Goal: Download file/media

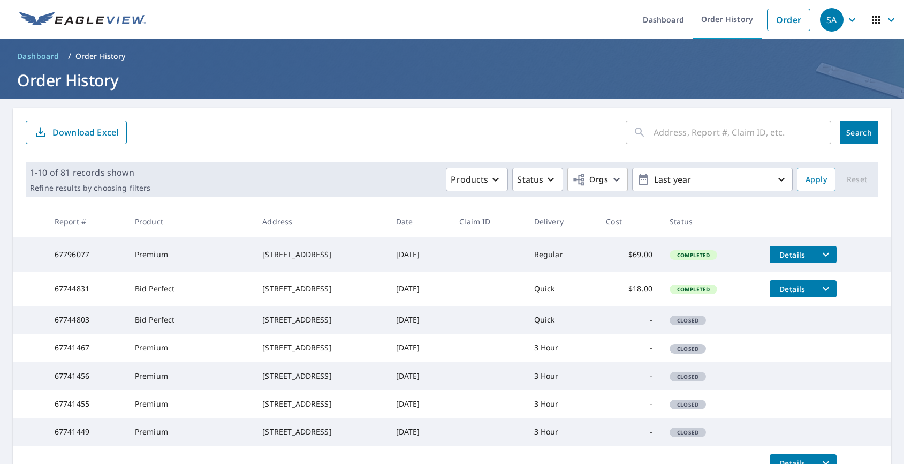
click at [793, 254] on span "Details" at bounding box center [792, 254] width 32 height 10
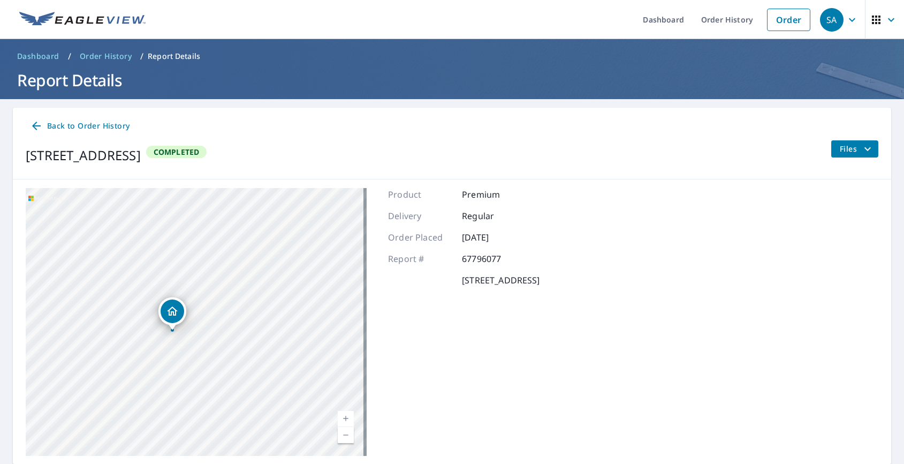
click at [401, 269] on div "Product Premium Delivery Regular Order Placed Oct 09, 2025 Report # 67796077 12…" at bounding box center [463, 322] width 151 height 268
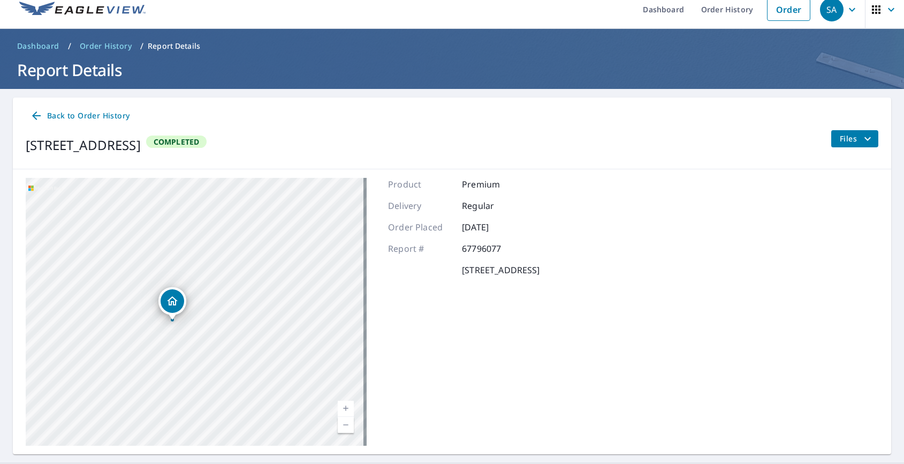
scroll to position [36, 0]
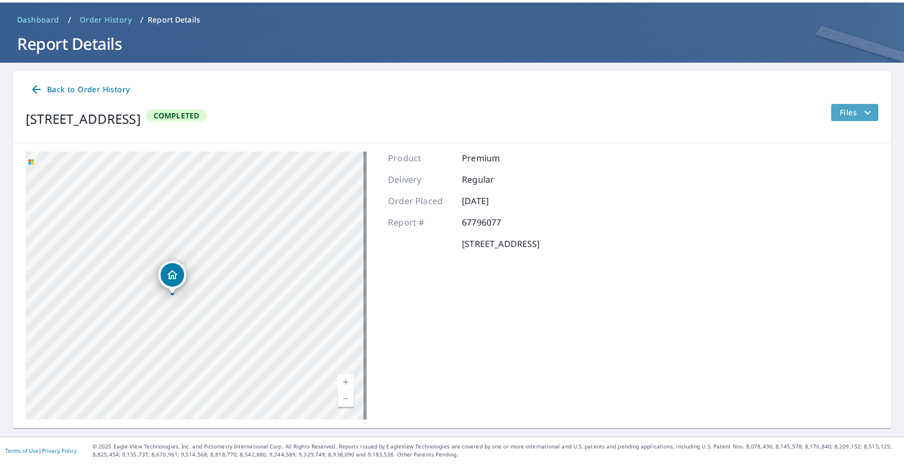
click at [864, 112] on icon "filesDropdownBtn-67796077" at bounding box center [867, 112] width 6 height 4
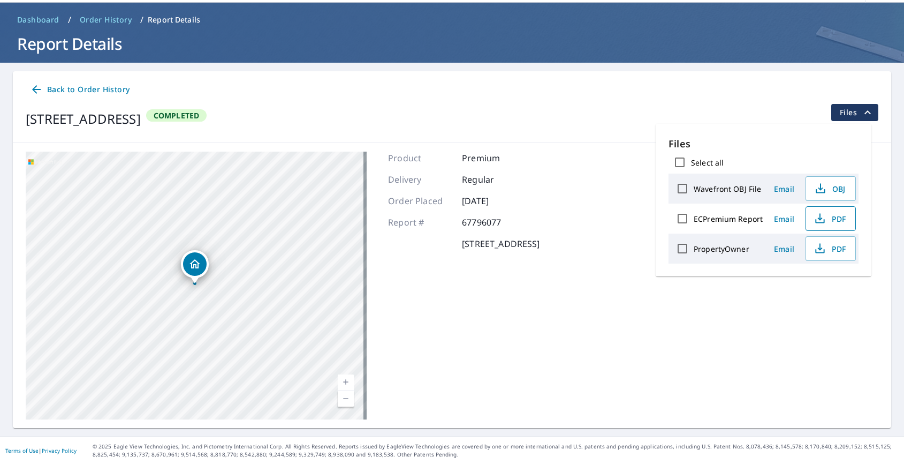
click at [831, 219] on span "PDF" at bounding box center [830, 218] width 34 height 13
